Goal: Information Seeking & Learning: Learn about a topic

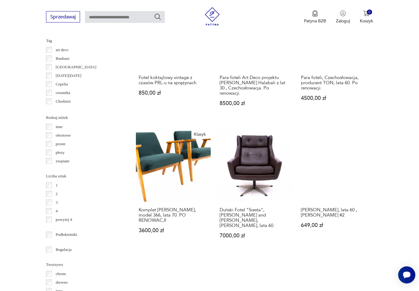
scroll to position [685, 0]
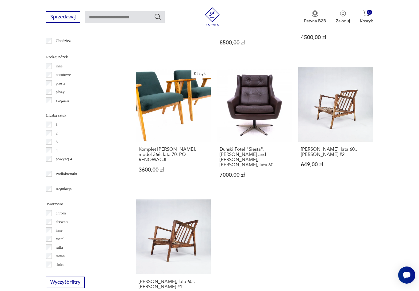
scroll to position [918, 0]
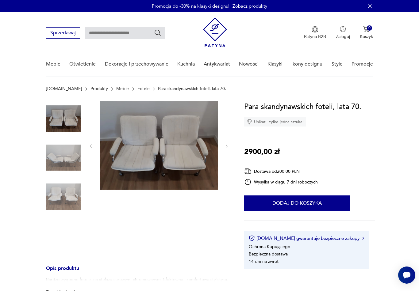
click at [184, 156] on img at bounding box center [159, 145] width 118 height 89
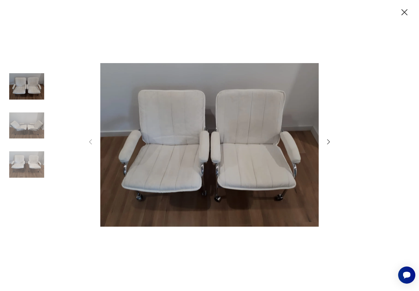
click at [326, 146] on icon "button" at bounding box center [328, 141] width 7 height 7
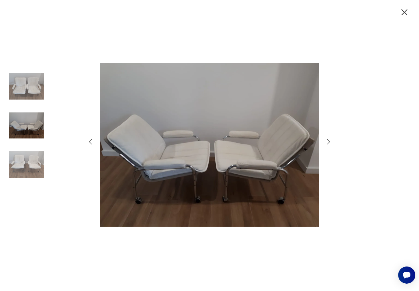
click at [329, 146] on icon "button" at bounding box center [328, 141] width 7 height 7
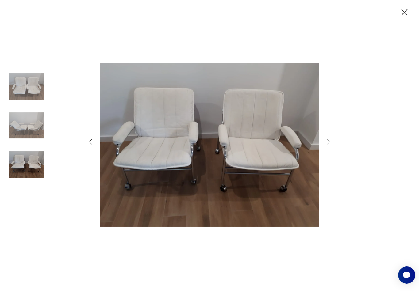
click at [328, 155] on div at bounding box center [209, 146] width 245 height 234
click at [330, 153] on div at bounding box center [209, 146] width 245 height 234
click at [331, 153] on div at bounding box center [209, 146] width 245 height 234
click at [286, 185] on img at bounding box center [209, 145] width 218 height 233
click at [93, 146] on icon "button" at bounding box center [90, 141] width 7 height 7
